Goal: Find contact information: Find contact information

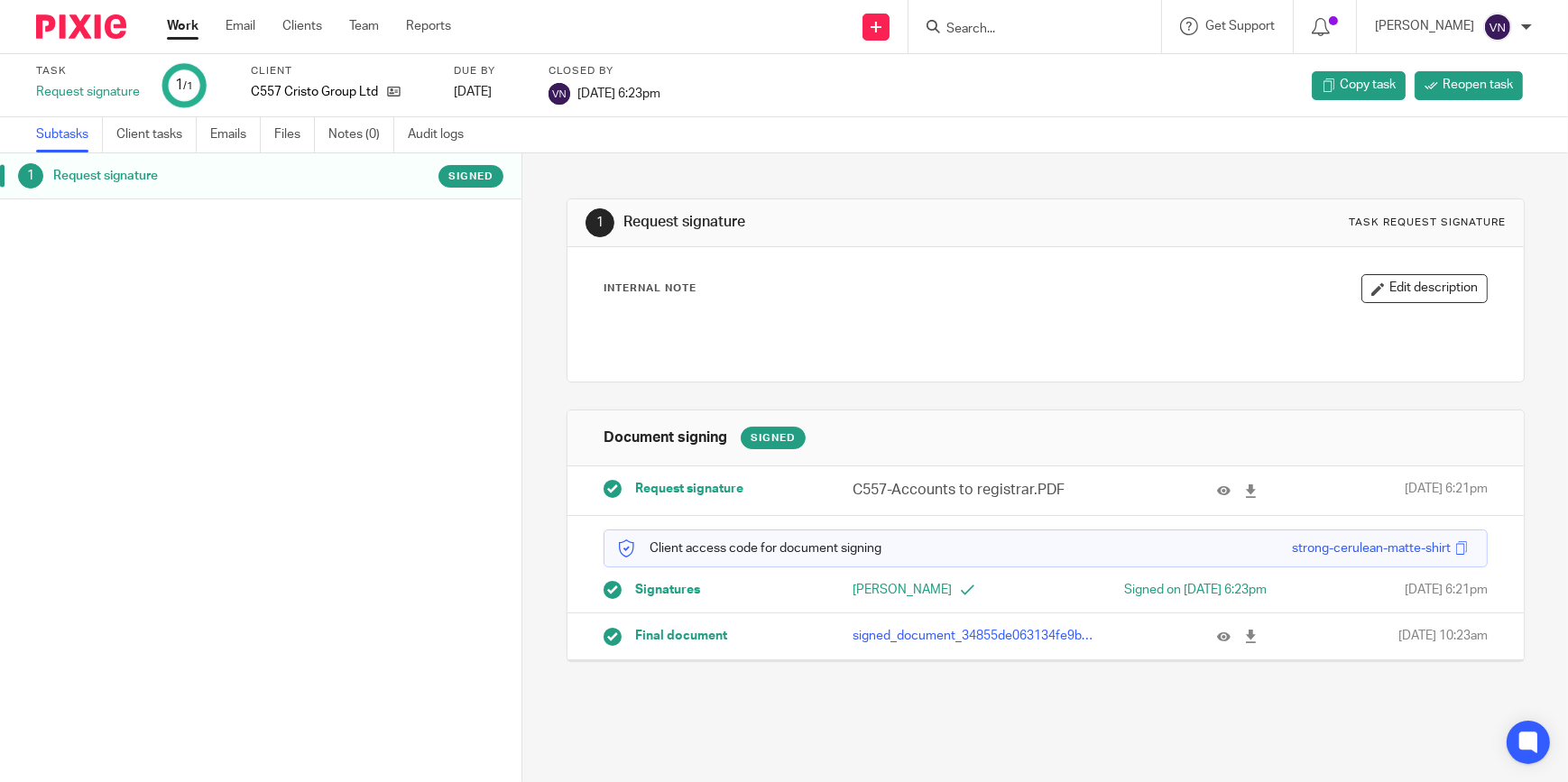
click at [773, 23] on input "Search" at bounding box center [1026, 30] width 163 height 16
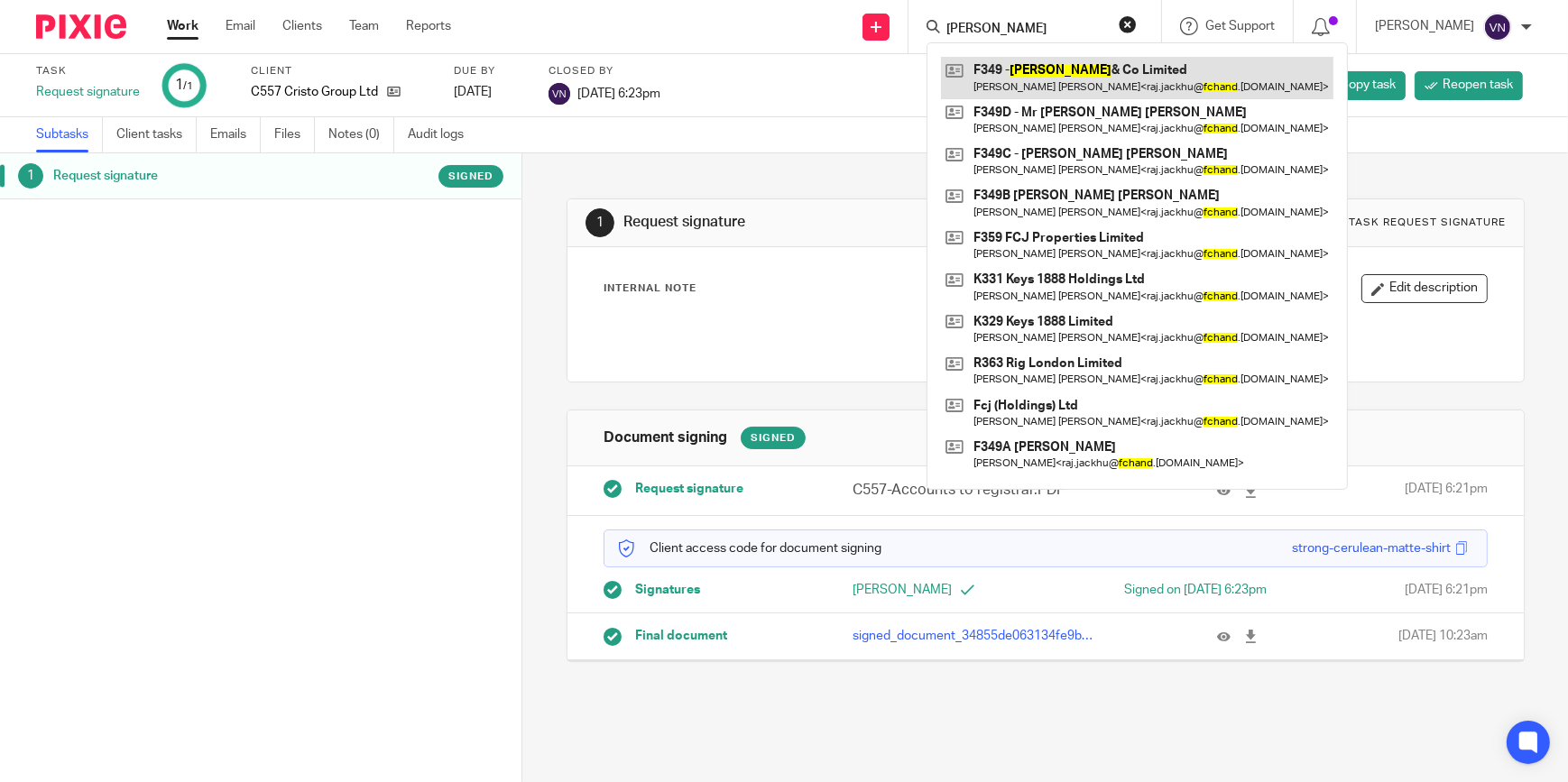
type input "F.chand"
click at [773, 81] on link at bounding box center [1137, 76] width 393 height 41
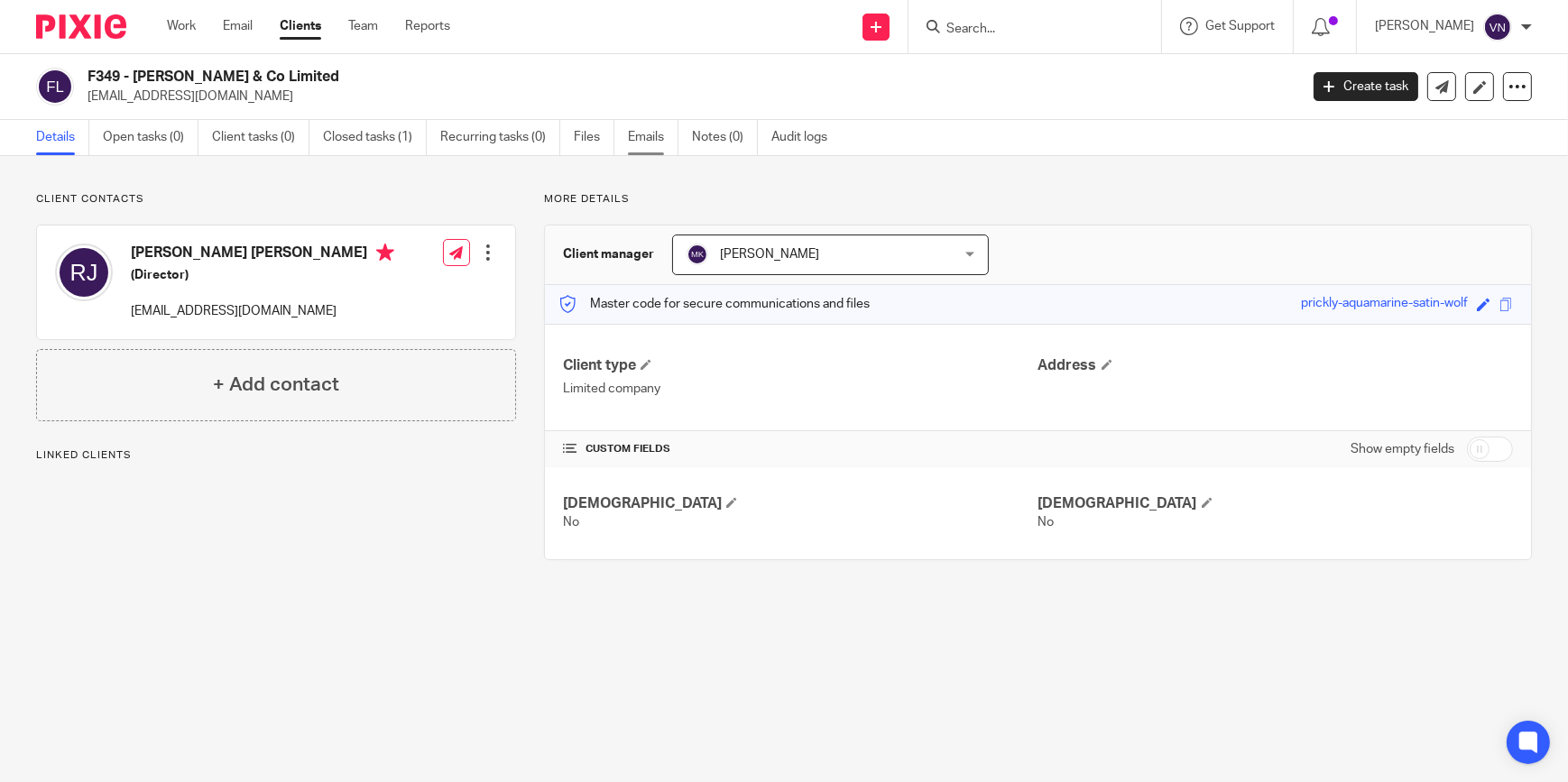
click at [654, 140] on link "Emails" at bounding box center [653, 138] width 51 height 35
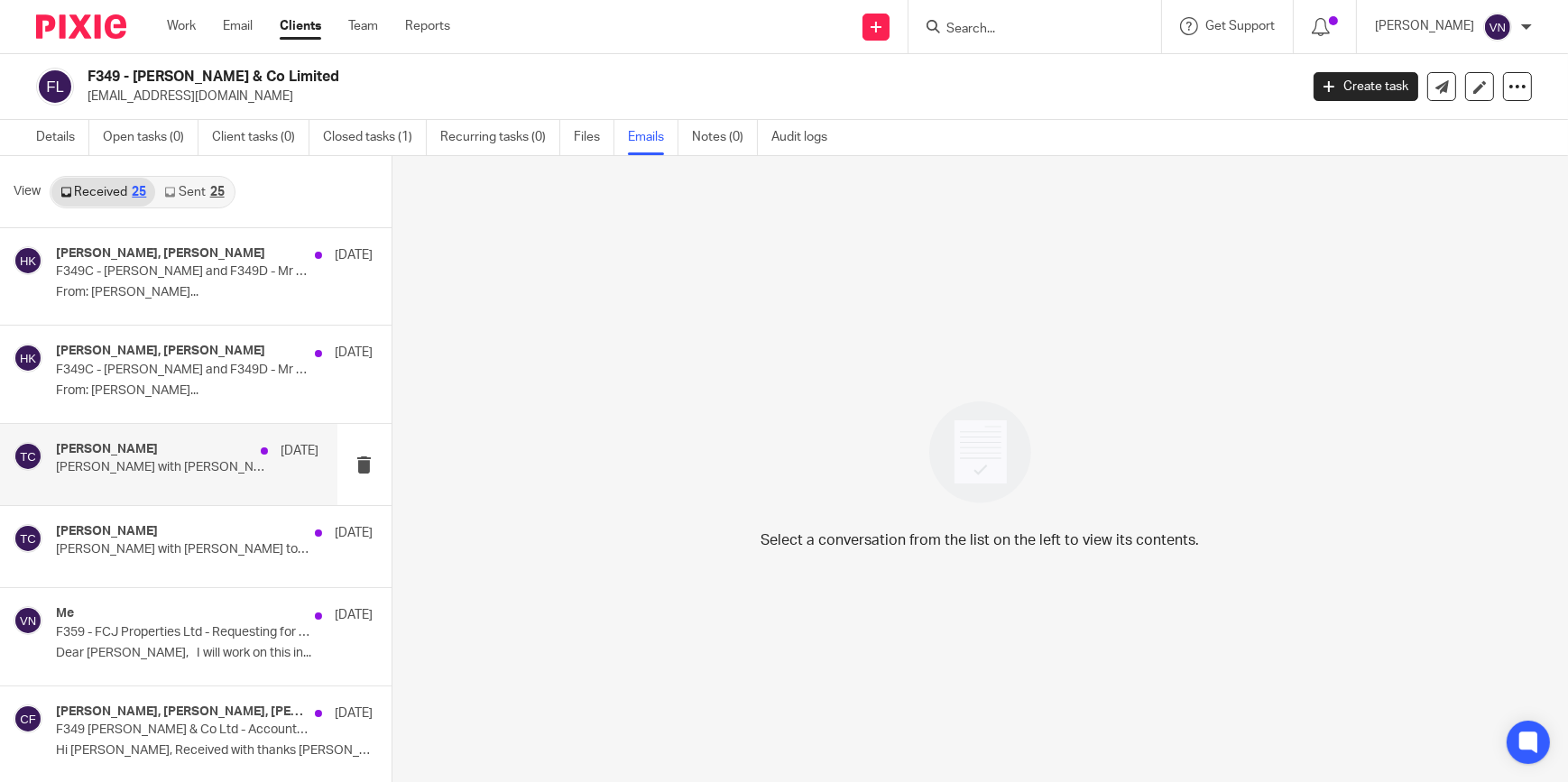
click at [166, 480] on div "Tony Chawla 9 Jul Tony with Raj to discuss accounts and tax returns of the Fami…" at bounding box center [188, 464] width 264 height 45
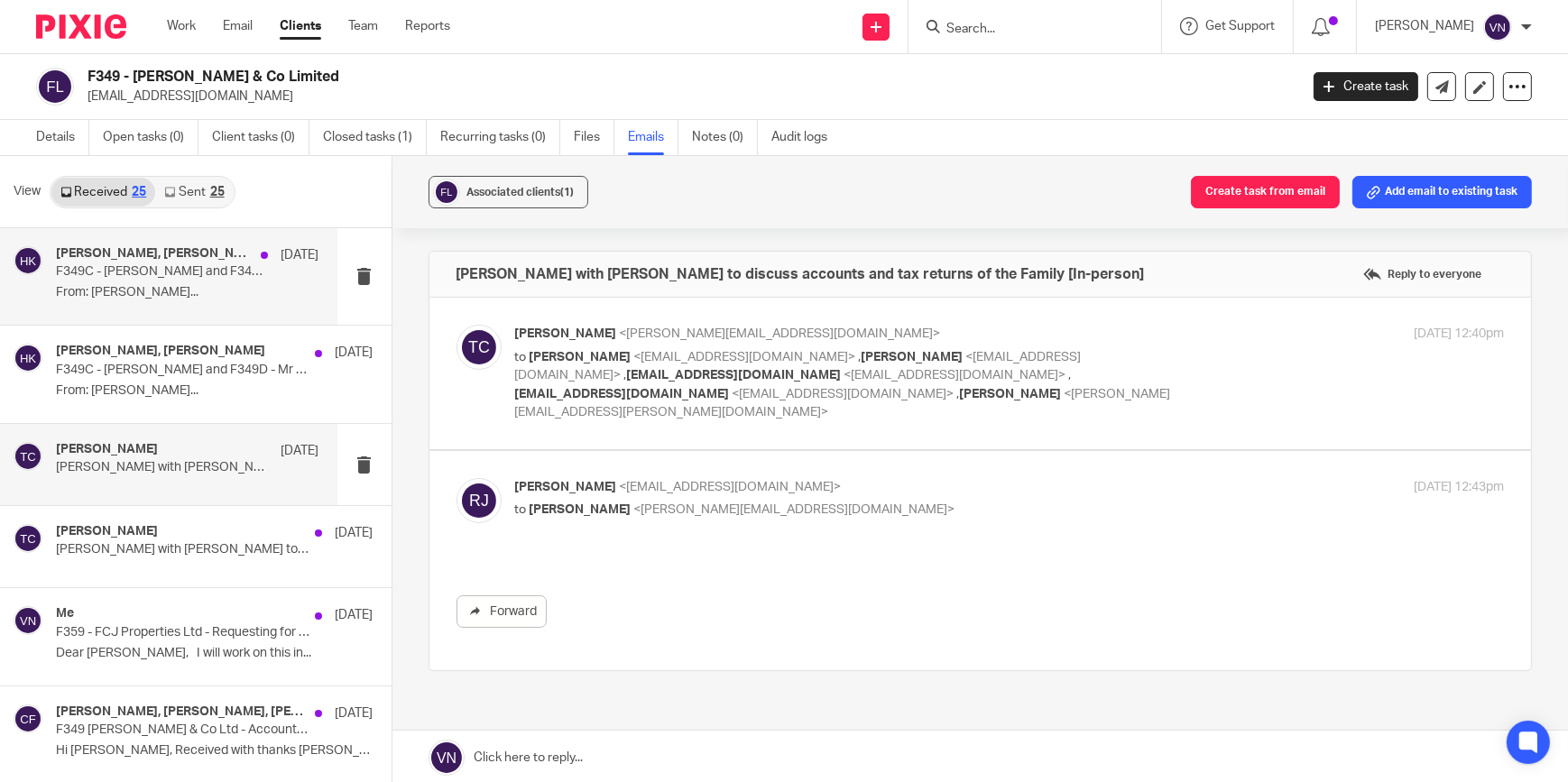
click at [185, 297] on p "From: Harpreet Kaur..." at bounding box center [188, 293] width 264 height 15
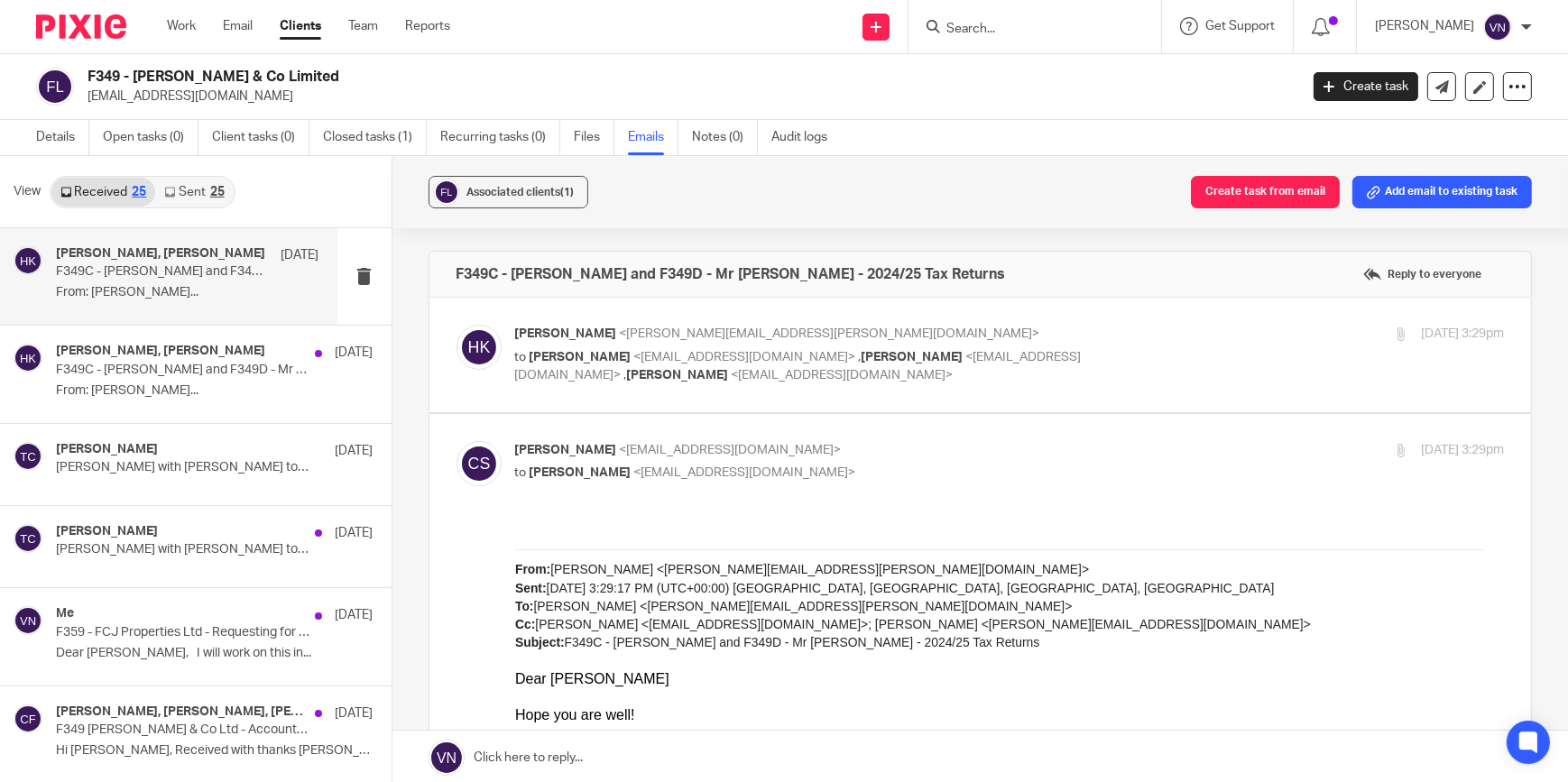
click at [1028, 36] on input "Search" at bounding box center [1026, 30] width 163 height 16
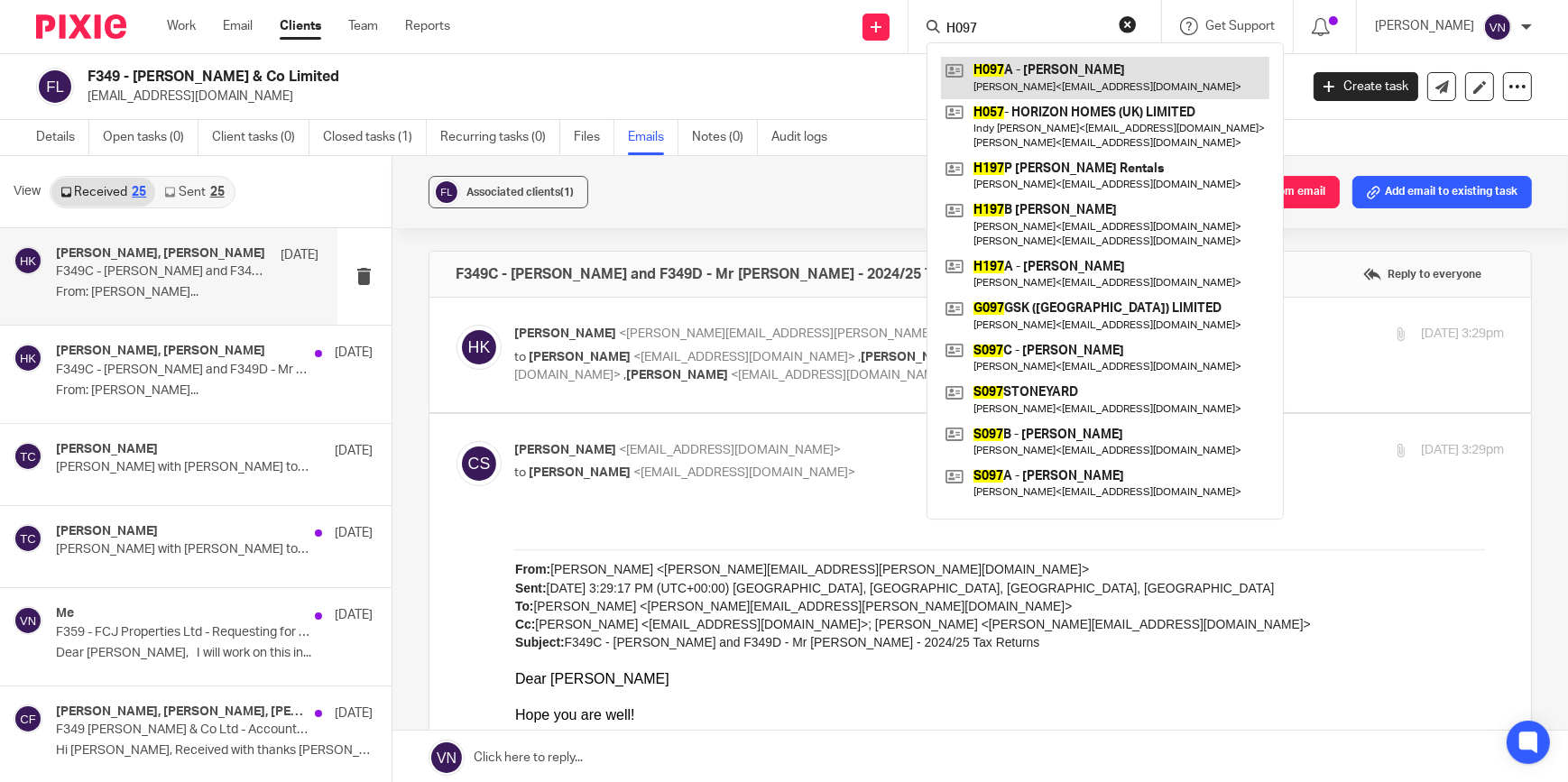
type input "H097"
click at [1088, 85] on link at bounding box center [1105, 76] width 329 height 41
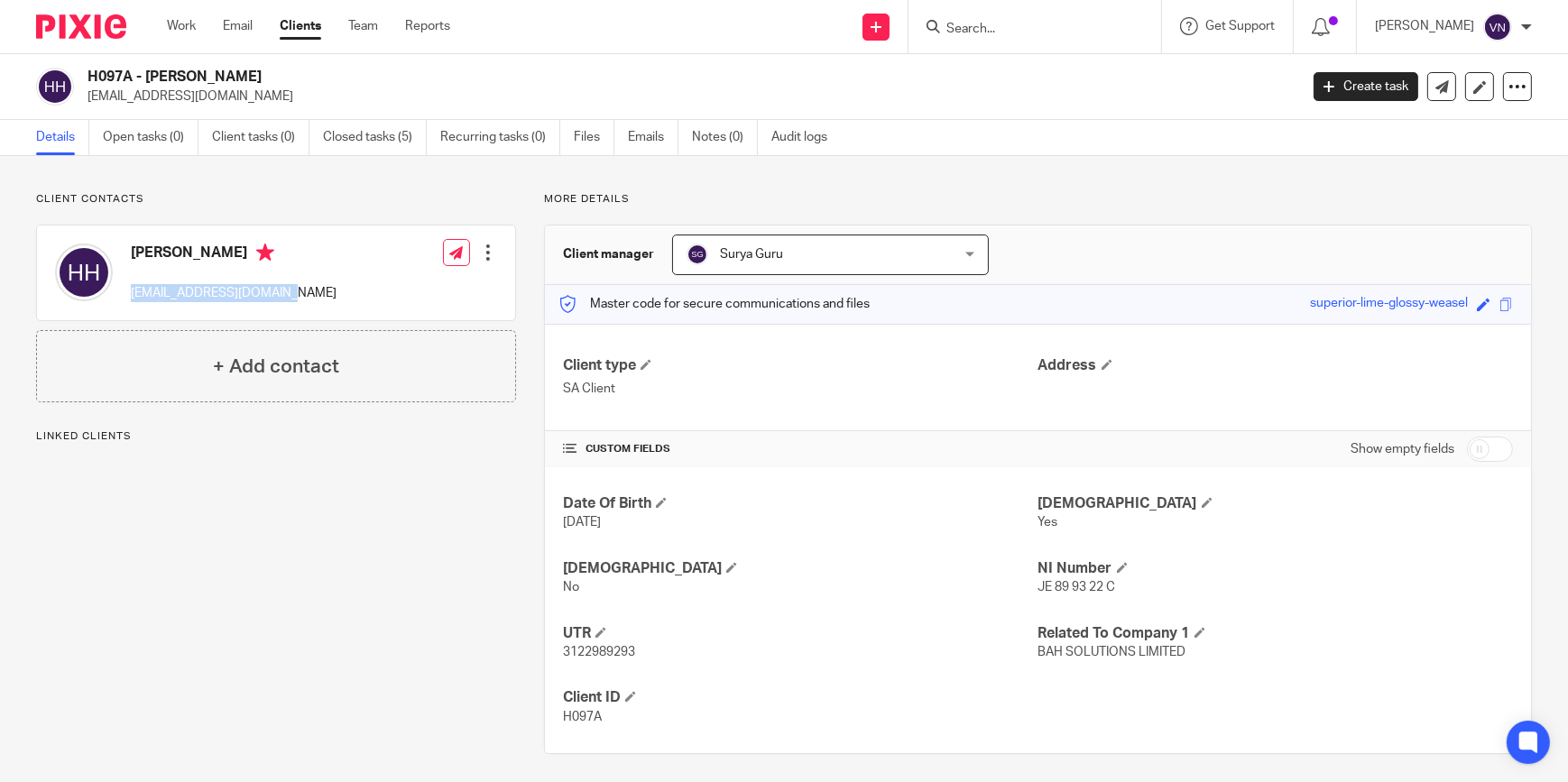
drag, startPoint x: 123, startPoint y: 290, endPoint x: 283, endPoint y: 297, distance: 160.2
click at [283, 297] on div "[PERSON_NAME] [EMAIL_ADDRESS][DOMAIN_NAME] Edit contact Create client from cont…" at bounding box center [276, 272] width 478 height 95
copy p "[EMAIL_ADDRESS][DOMAIN_NAME]"
